Goal: Task Accomplishment & Management: Use online tool/utility

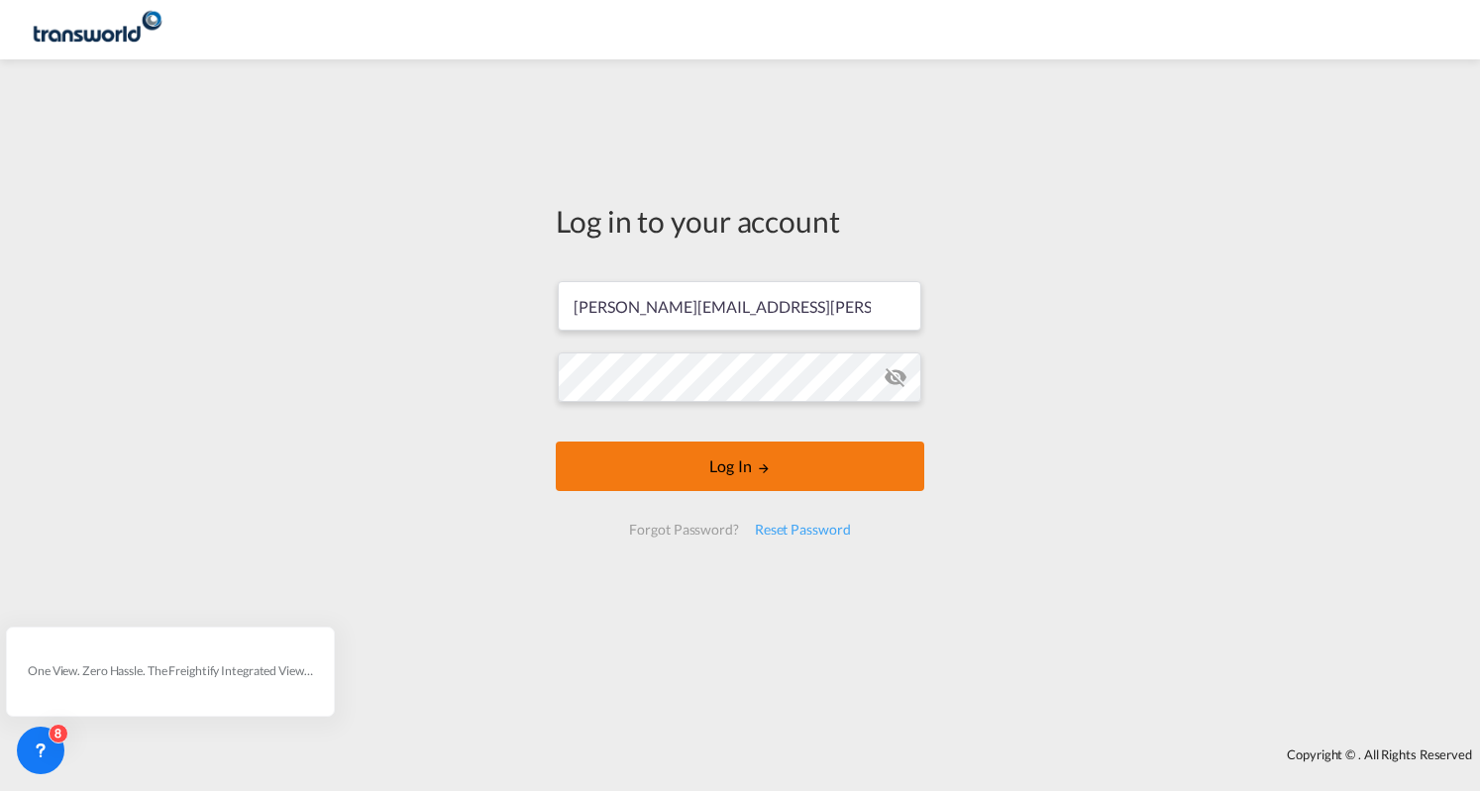
click at [747, 463] on button "Log In" at bounding box center [740, 467] width 368 height 50
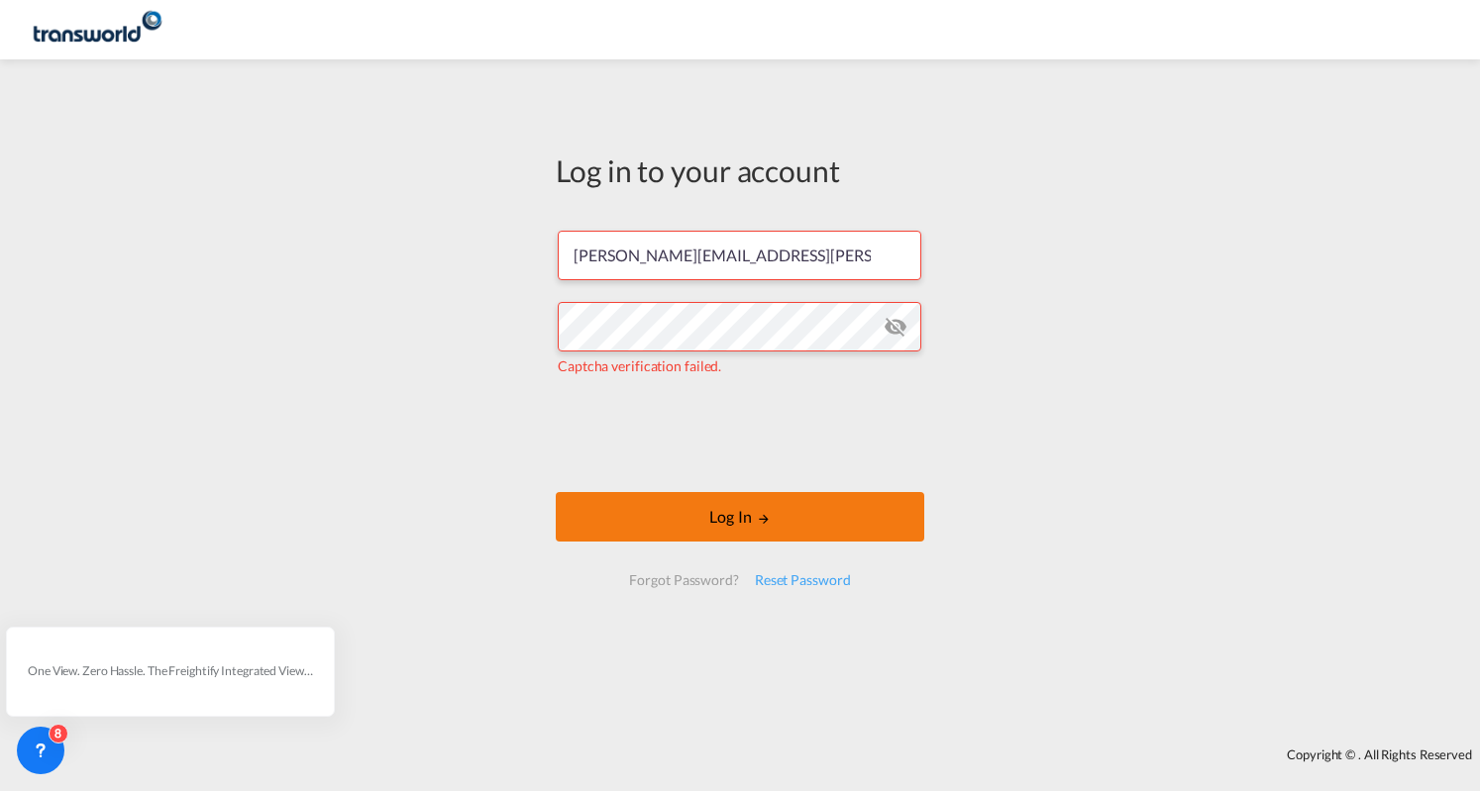
click at [732, 524] on button "Log In" at bounding box center [740, 517] width 368 height 50
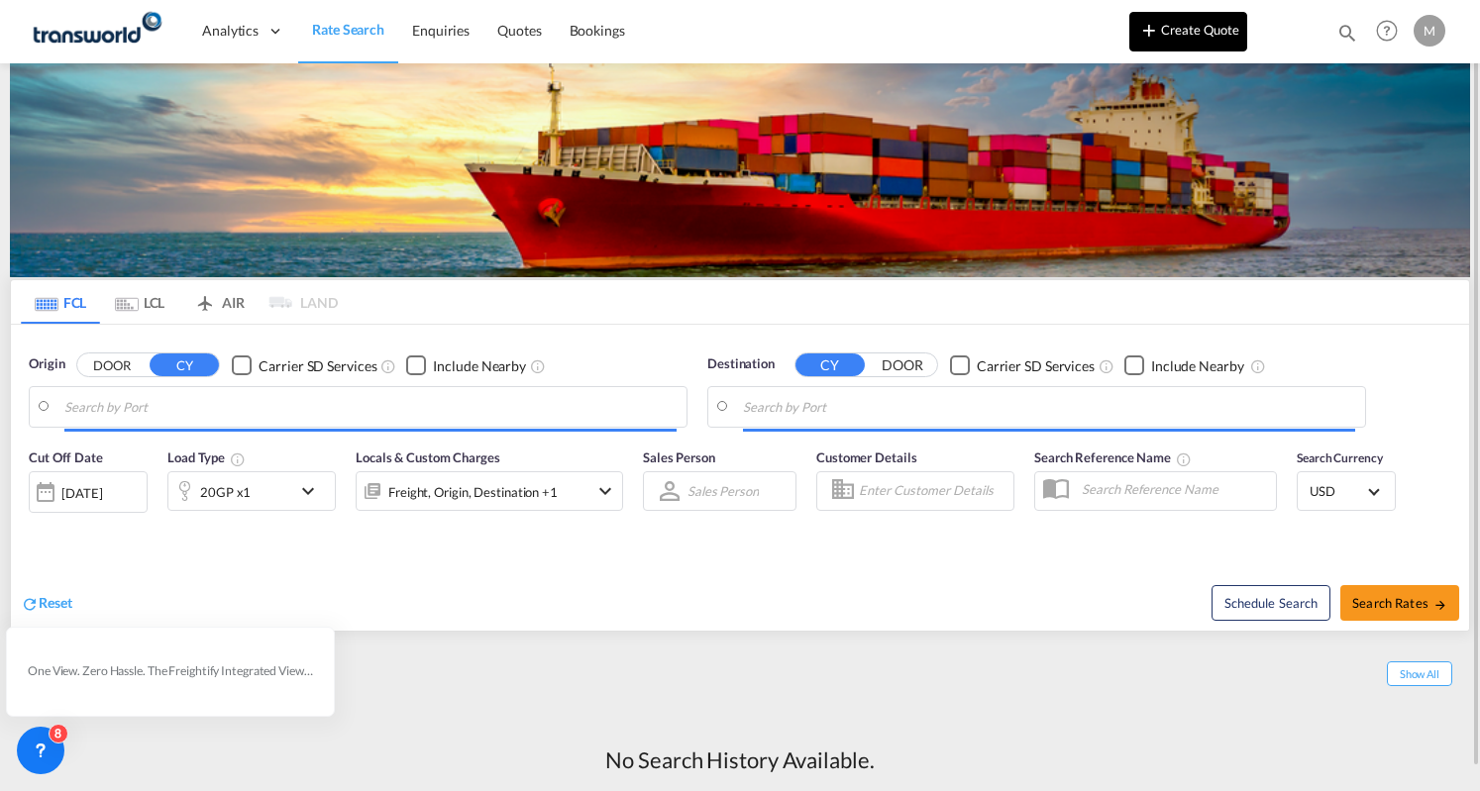
click at [1209, 29] on button "Create Quote" at bounding box center [1188, 32] width 118 height 40
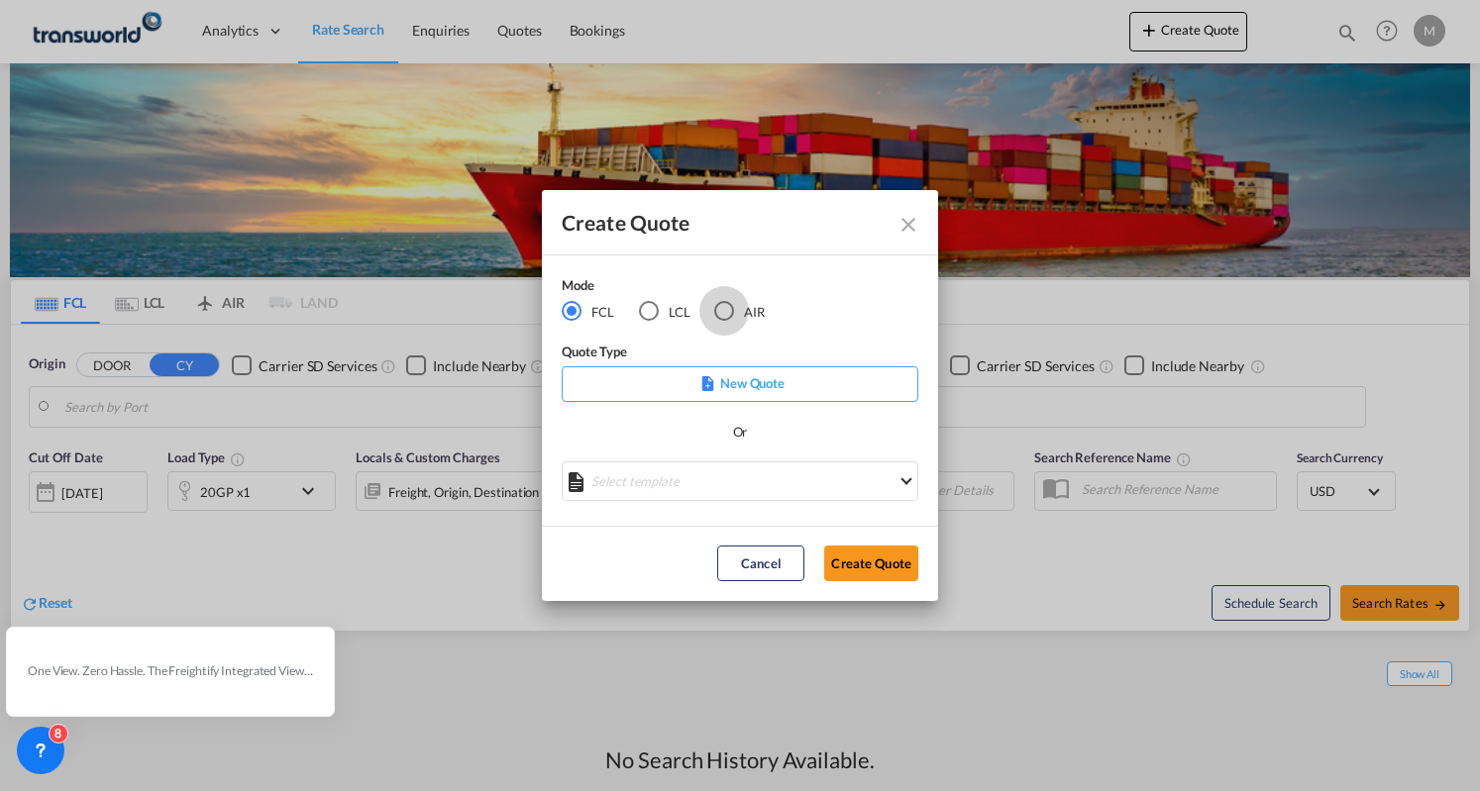
click at [730, 307] on div "AIR" at bounding box center [724, 311] width 20 height 20
click at [871, 560] on button "Create Quote" at bounding box center [871, 564] width 94 height 36
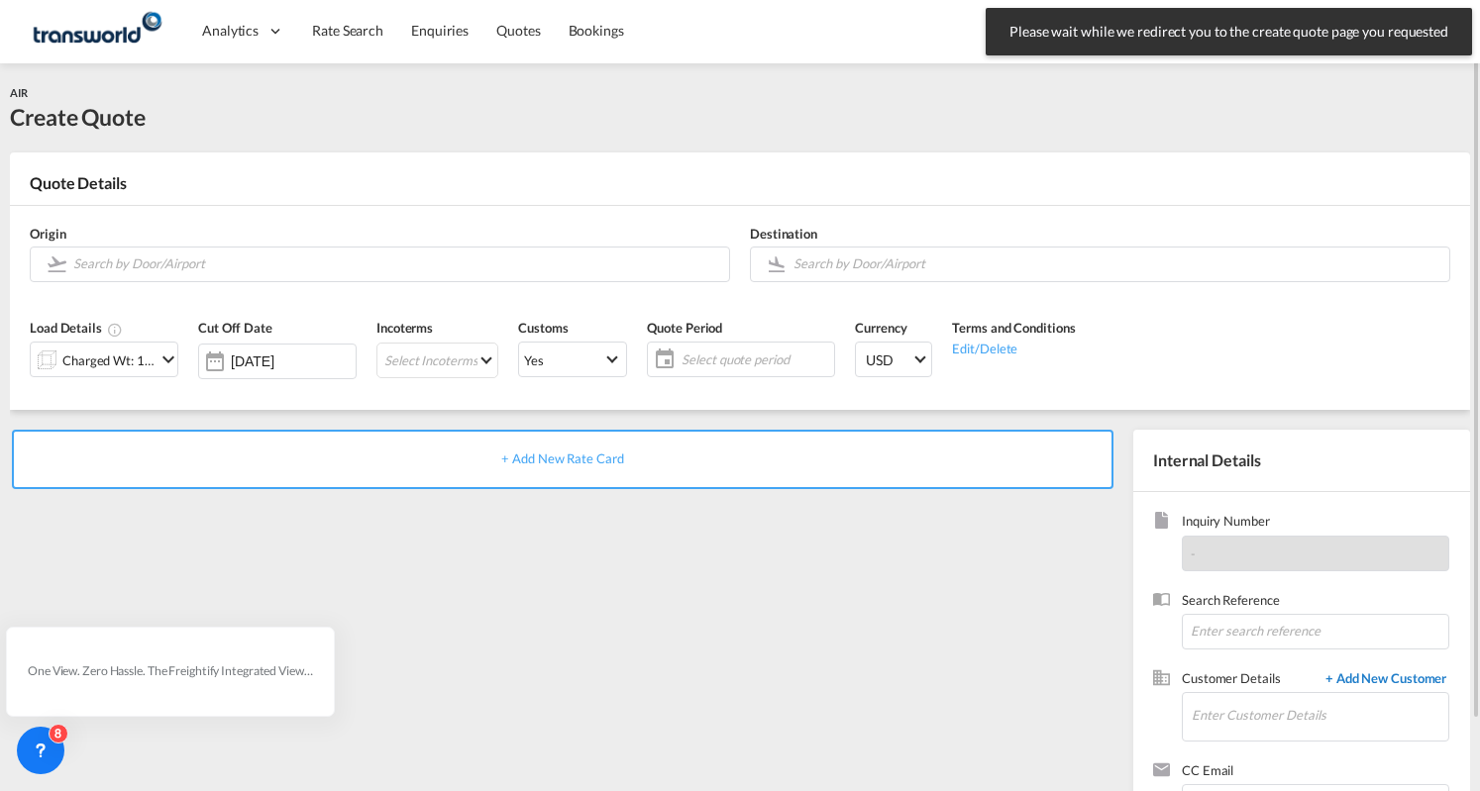
click at [1381, 673] on span "+ Add New Customer" at bounding box center [1382, 681] width 134 height 23
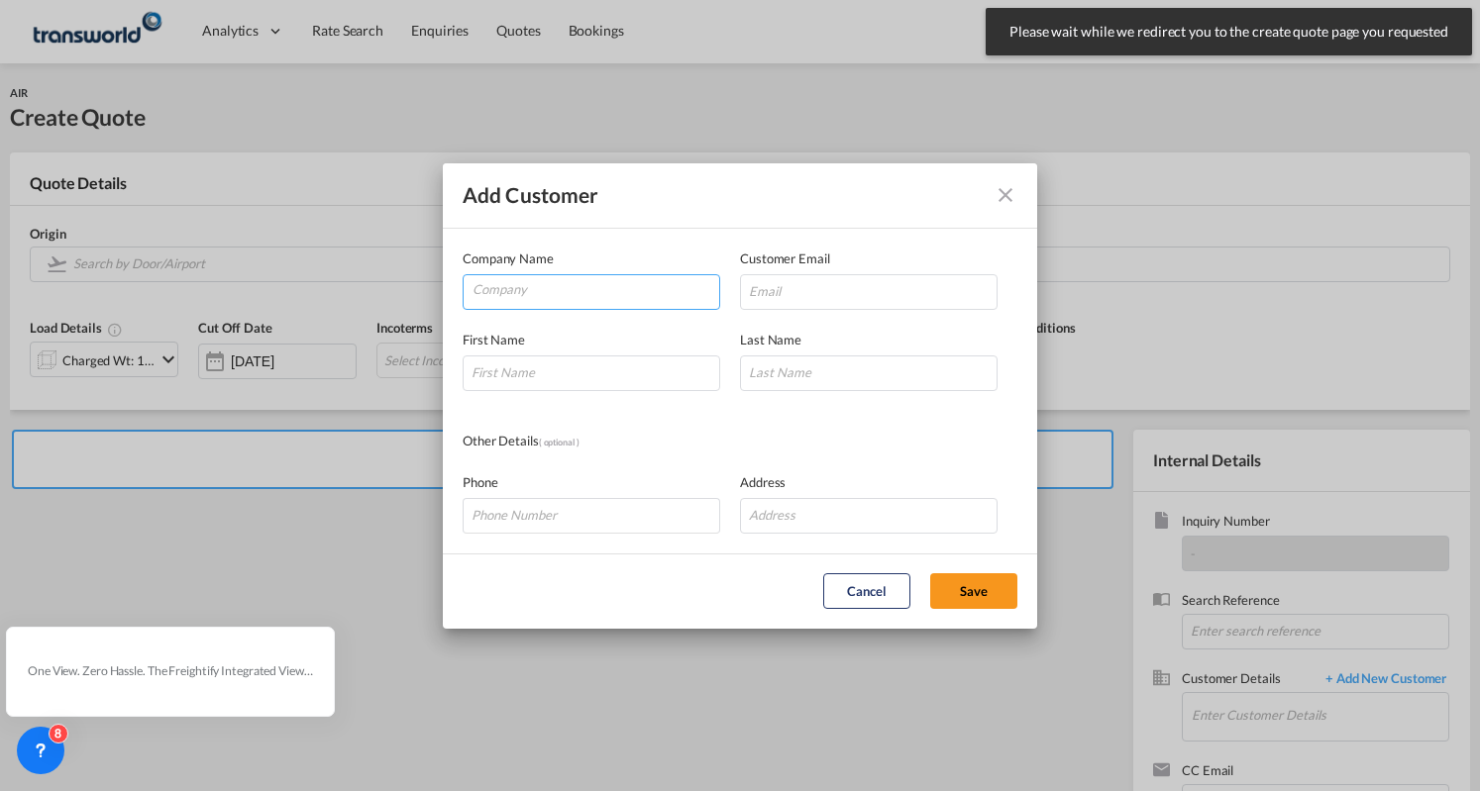
click at [564, 297] on input "Company" at bounding box center [595, 290] width 247 height 30
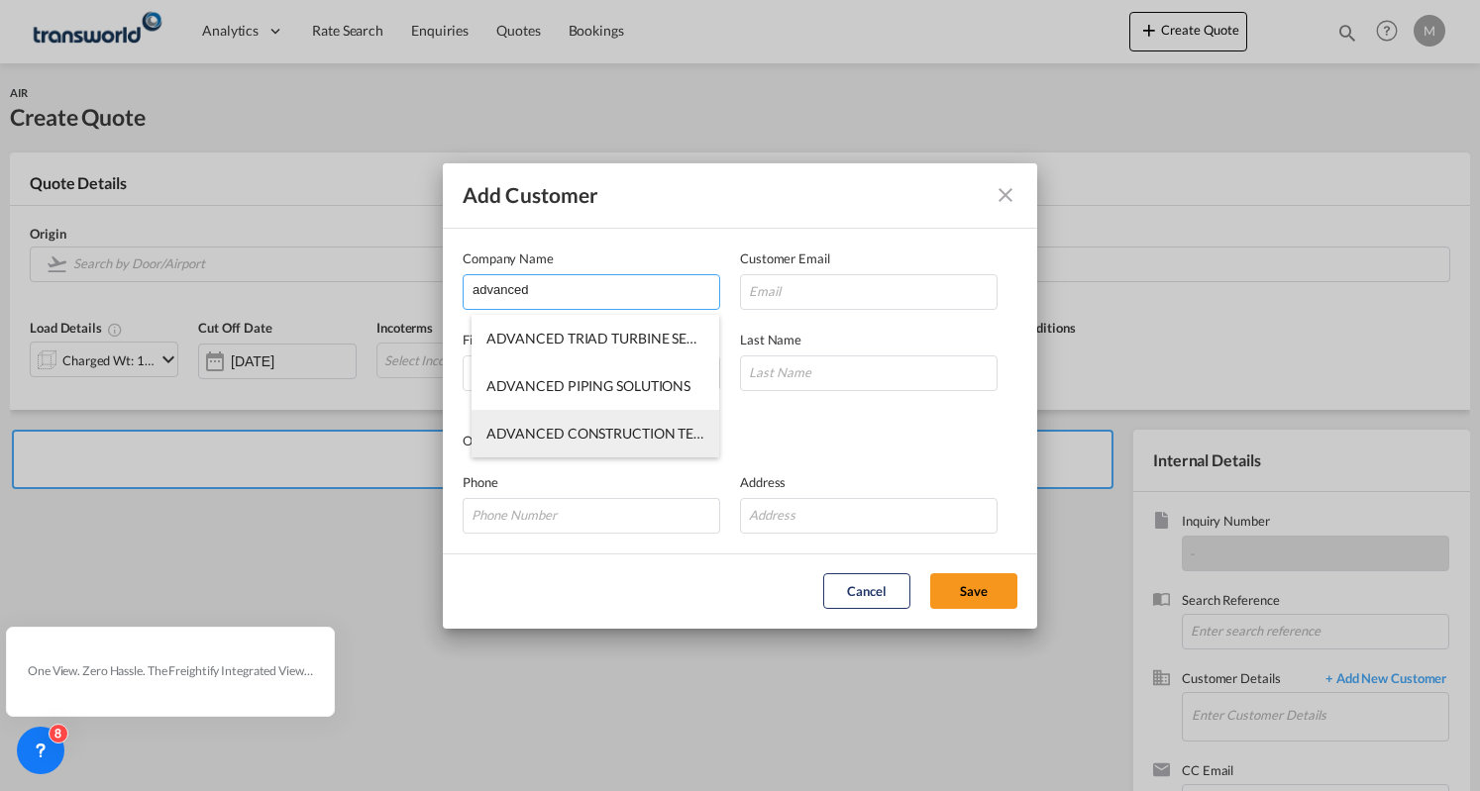
click at [641, 430] on span "ADVANCED CONSTRUCTION TECHNOLOGY SERVICES" at bounding box center [661, 433] width 350 height 17
type input "ADVANCED CONSTRUCTION TECHNOLOGY SERVICES"
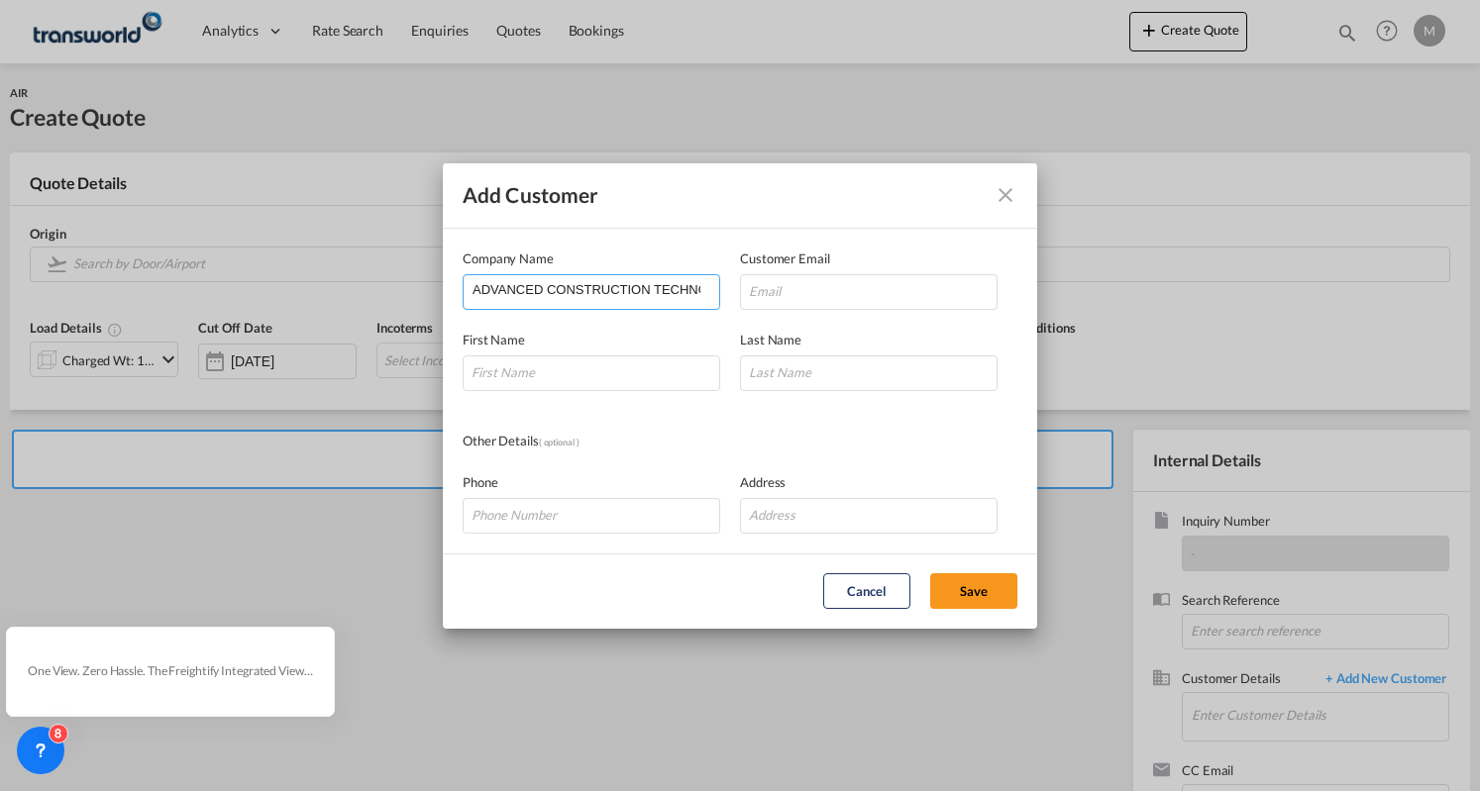
scroll to position [0, 111]
drag, startPoint x: 617, startPoint y: 289, endPoint x: 739, endPoint y: 285, distance: 121.9
click at [739, 285] on div "Company Name ADVANCED CONSTRUCTION TECHNOLOGY SERVICES" at bounding box center [601, 279] width 277 height 61
click at [998, 195] on md-icon "icon-close" at bounding box center [1005, 195] width 24 height 24
